Goal: Find specific page/section: Find specific page/section

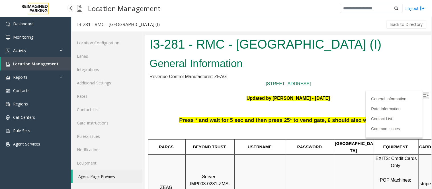
scroll to position [63, 0]
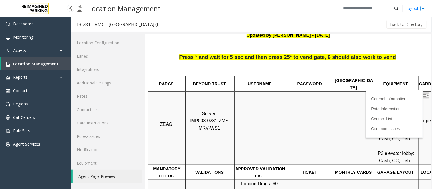
click at [30, 64] on span "Location Management" at bounding box center [36, 63] width 46 height 5
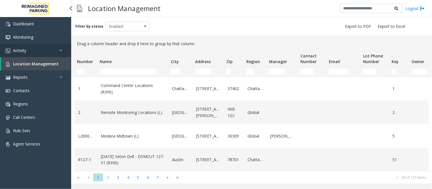
click at [49, 54] on link "Activity" at bounding box center [35, 50] width 71 height 13
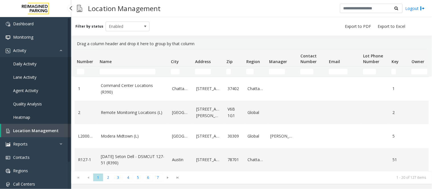
click at [26, 64] on span "Daily Activity" at bounding box center [24, 63] width 23 height 5
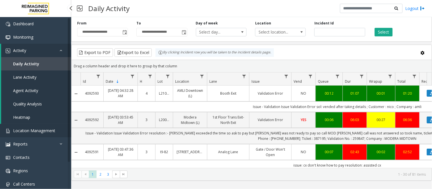
click at [37, 130] on span "Location Management" at bounding box center [34, 130] width 42 height 5
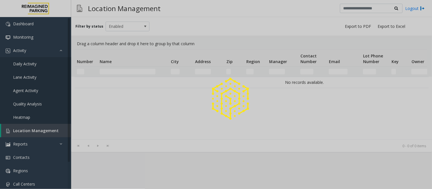
click at [121, 72] on div at bounding box center [216, 94] width 432 height 189
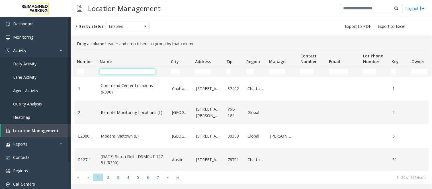
click at [121, 71] on input "Name Filter" at bounding box center [128, 72] width 56 height 6
type input "*"
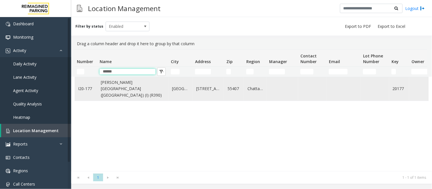
type input "******"
click at [124, 91] on link "[PERSON_NAME][GEOGRAPHIC_DATA] ([GEOGRAPHIC_DATA]) (I) (R390)" at bounding box center [133, 88] width 64 height 19
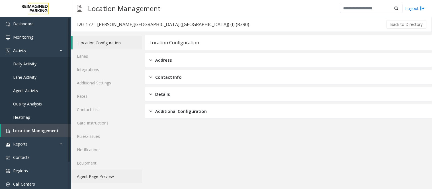
click at [94, 179] on link "Agent Page Preview" at bounding box center [106, 176] width 71 height 13
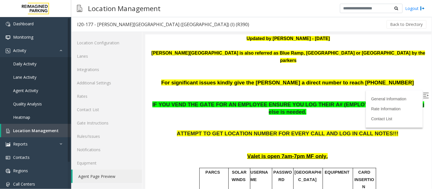
scroll to position [95, 0]
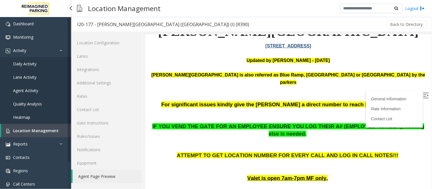
click at [42, 133] on link "Location Management" at bounding box center [36, 130] width 70 height 13
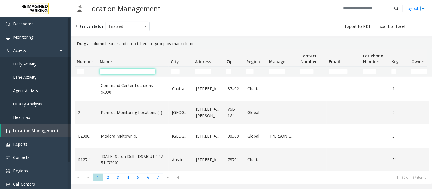
click at [132, 71] on input "Name Filter" at bounding box center [128, 72] width 56 height 6
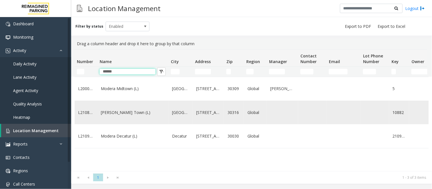
type input "******"
click at [132, 116] on link "[PERSON_NAME] Town (L)" at bounding box center [133, 113] width 64 height 6
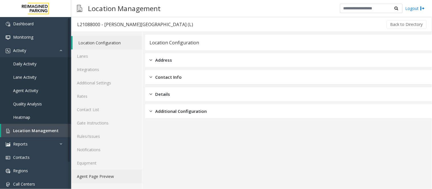
click at [94, 177] on link "Agent Page Preview" at bounding box center [106, 176] width 71 height 13
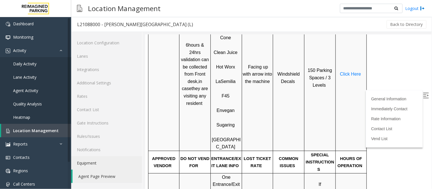
scroll to position [316, 0]
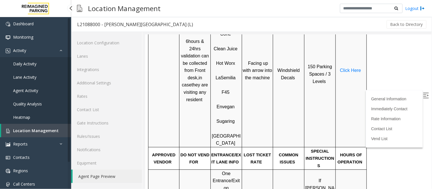
click at [30, 130] on span "Location Management" at bounding box center [36, 130] width 46 height 5
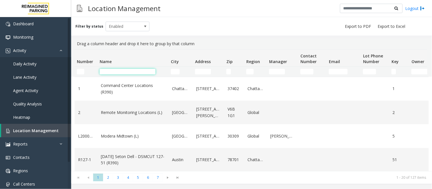
click at [124, 71] on input "Name Filter" at bounding box center [128, 72] width 56 height 6
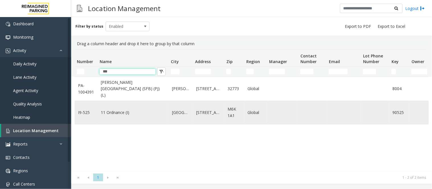
type input "***"
click at [116, 112] on link "11 Ordnance (I)" at bounding box center [133, 113] width 64 height 6
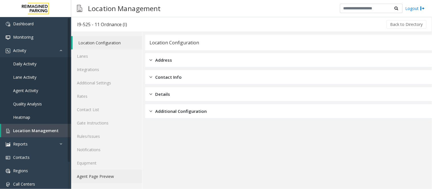
click at [100, 178] on link "Agent Page Preview" at bounding box center [106, 176] width 71 height 13
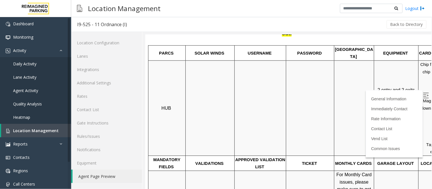
scroll to position [316, 0]
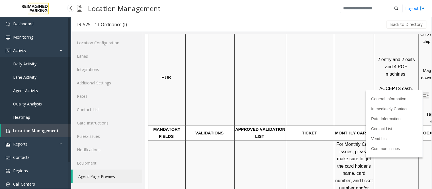
click at [40, 132] on span "Location Management" at bounding box center [36, 130] width 46 height 5
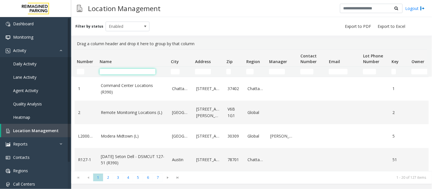
click at [124, 72] on input "Name Filter" at bounding box center [128, 72] width 56 height 6
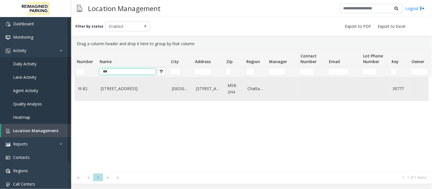
type input "***"
click at [120, 91] on link "[STREET_ADDRESS]" at bounding box center [133, 89] width 64 height 6
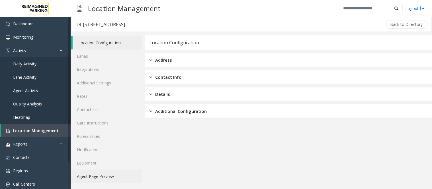
click at [96, 180] on link "Agent Page Preview" at bounding box center [106, 176] width 71 height 13
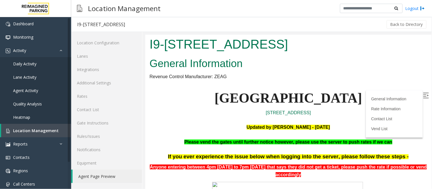
click at [171, 119] on p at bounding box center [288, 119] width 278 height 7
click at [47, 129] on span "Location Management" at bounding box center [36, 130] width 46 height 5
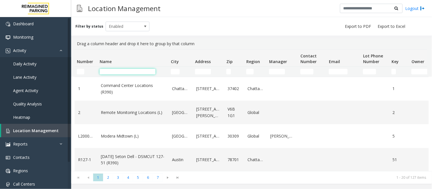
click at [128, 74] on input "Name Filter" at bounding box center [128, 72] width 56 height 6
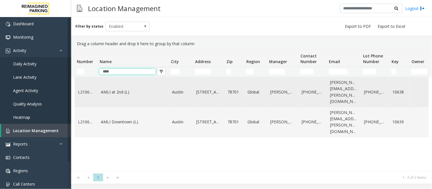
type input "****"
click at [119, 89] on link "AMLI at 2nd (L)" at bounding box center [133, 92] width 64 height 6
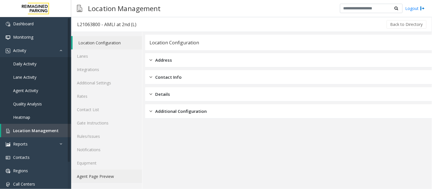
click at [89, 175] on link "Agent Page Preview" at bounding box center [106, 176] width 71 height 13
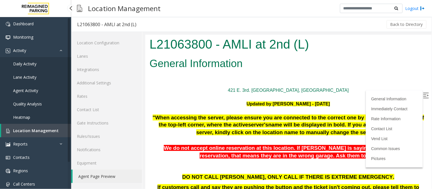
click at [53, 131] on span "Location Management" at bounding box center [36, 130] width 46 height 5
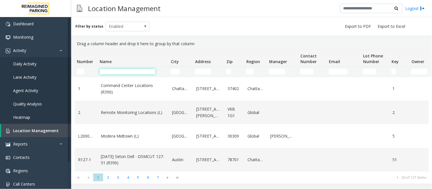
click at [118, 69] on input "Name Filter" at bounding box center [128, 72] width 56 height 6
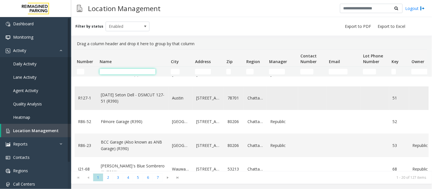
scroll to position [63, 0]
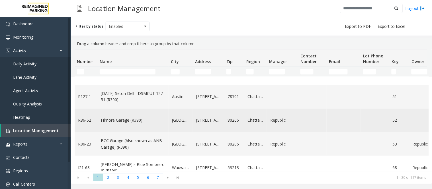
click at [122, 120] on link "Filmore Garage (R390)" at bounding box center [133, 120] width 64 height 6
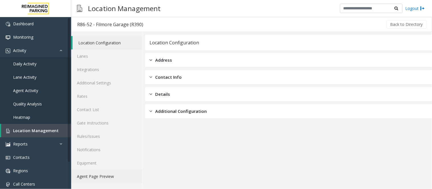
click at [104, 175] on link "Agent Page Preview" at bounding box center [106, 176] width 71 height 13
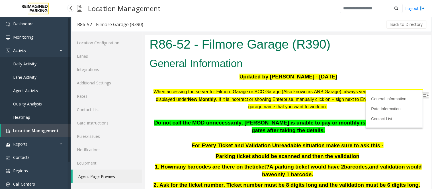
click at [35, 128] on span "Location Management" at bounding box center [36, 130] width 46 height 5
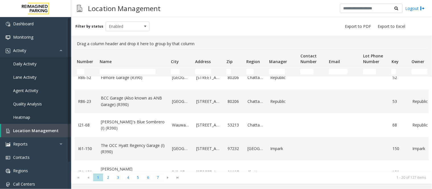
scroll to position [95, 0]
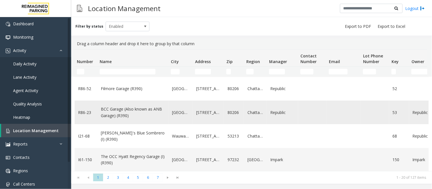
click at [128, 113] on link "BCC Garage (Also known as ANB Garage) (R390)" at bounding box center [133, 112] width 64 height 13
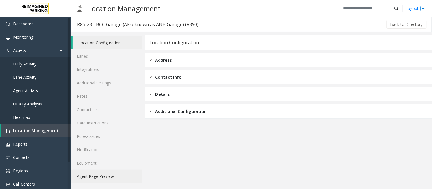
click at [99, 177] on link "Agent Page Preview" at bounding box center [106, 176] width 71 height 13
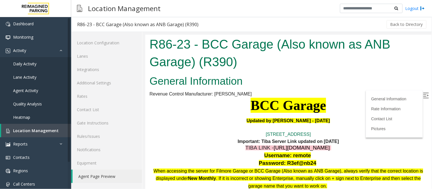
scroll to position [224, 0]
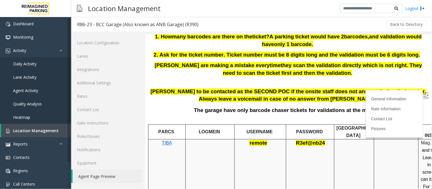
click at [290, 119] on div at bounding box center [288, 121] width 278 height 6
click at [423, 95] on img at bounding box center [426, 96] width 6 height 6
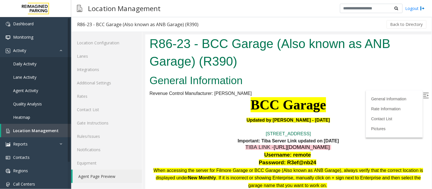
scroll to position [0, 0]
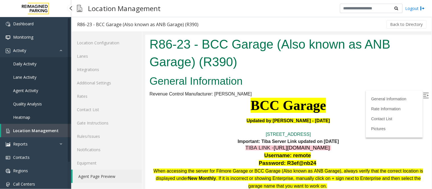
click at [52, 133] on link "Location Management" at bounding box center [36, 130] width 70 height 13
